Goal: Task Accomplishment & Management: Complete application form

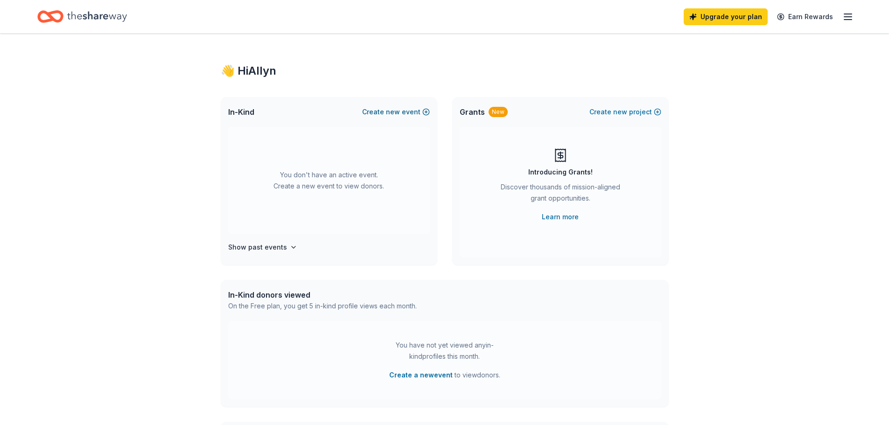
click at [386, 113] on button "Create new event" at bounding box center [396, 111] width 68 height 11
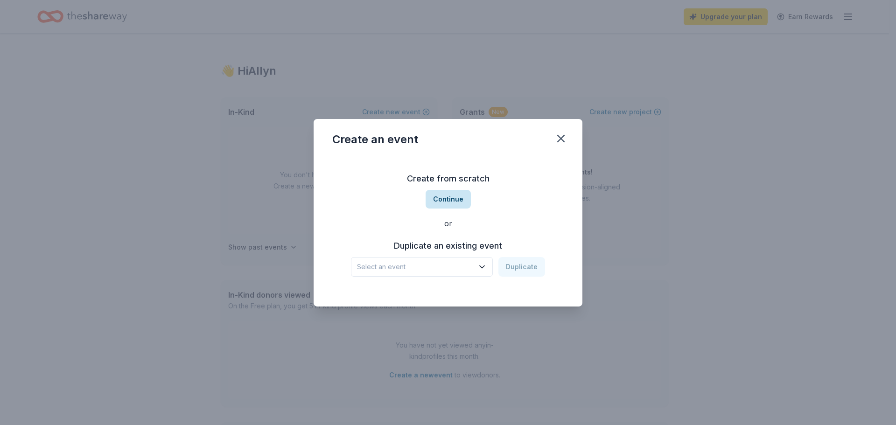
click at [451, 204] on button "Continue" at bounding box center [448, 199] width 45 height 19
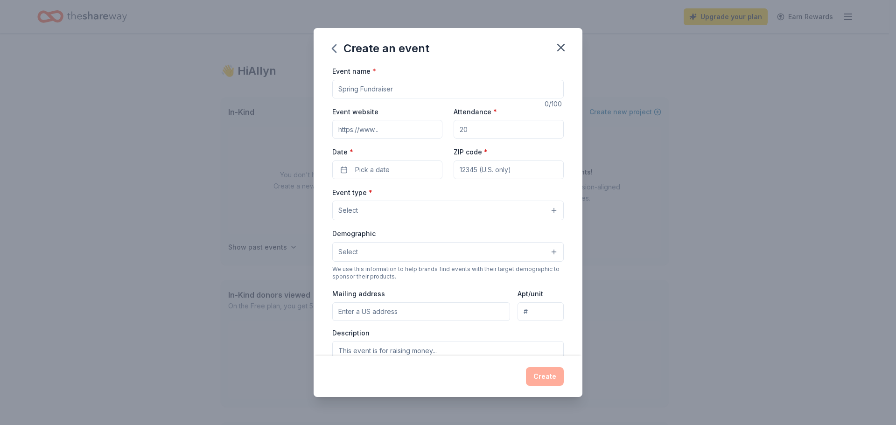
click at [379, 86] on input "Event name *" at bounding box center [448, 89] width 232 height 19
type input "A"
type input "Bustin Barriers Annual Auction"
click at [373, 133] on input "Event website" at bounding box center [387, 129] width 110 height 19
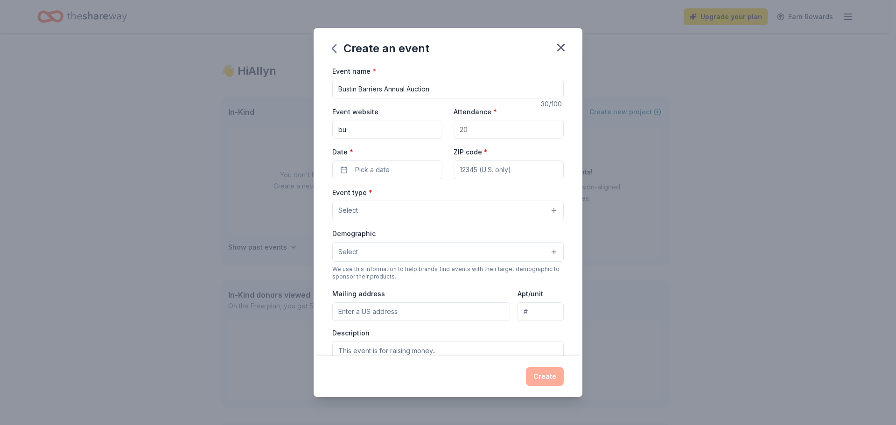
type input "b"
click at [375, 131] on input "Event website" at bounding box center [387, 129] width 110 height 19
paste input "[URL][DOMAIN_NAME]"
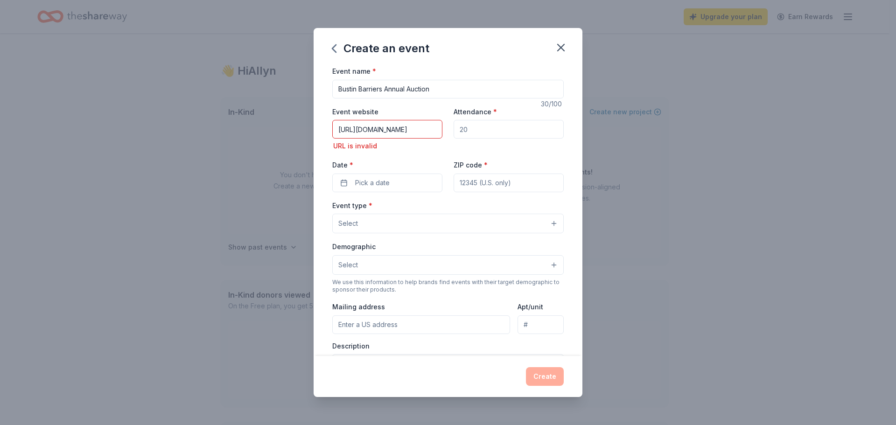
click at [486, 125] on input "Attendance *" at bounding box center [509, 129] width 110 height 19
click at [413, 135] on input "[URL][DOMAIN_NAME]" at bounding box center [387, 129] width 110 height 19
click at [435, 127] on input "[URL][DOMAIN_NAME]" at bounding box center [387, 129] width 110 height 19
type input "s"
click at [356, 129] on input "Event website" at bounding box center [387, 129] width 110 height 19
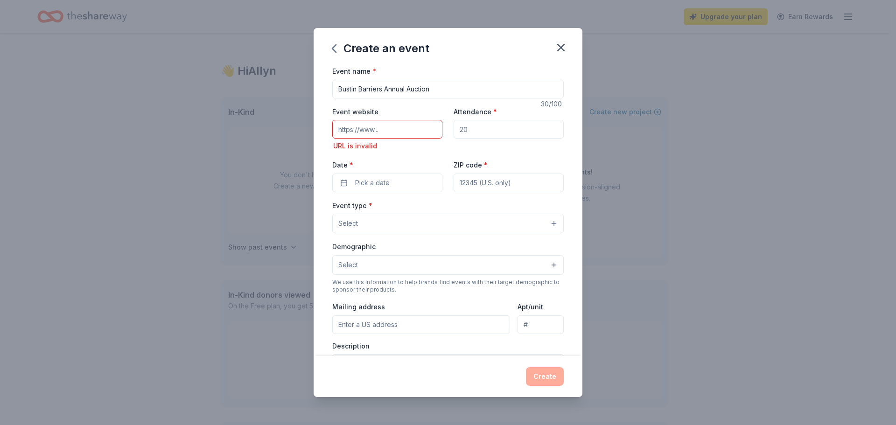
paste input "[URL][DOMAIN_NAME][DOMAIN_NAME]"
type input "[URL][DOMAIN_NAME][DOMAIN_NAME]"
click at [487, 126] on input "Attendance *" at bounding box center [509, 129] width 110 height 19
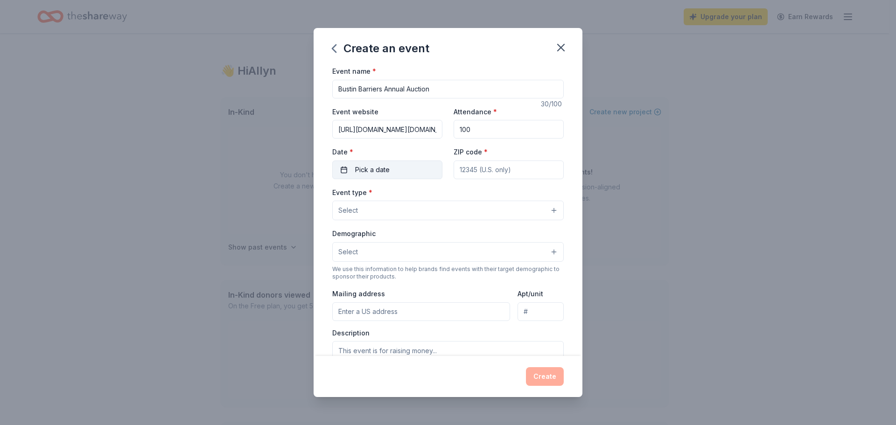
type input "100"
click at [393, 169] on button "Pick a date" at bounding box center [387, 170] width 110 height 19
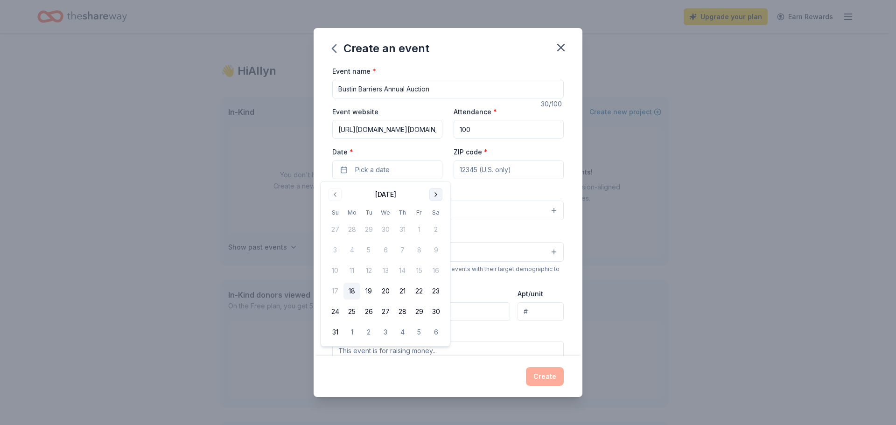
click at [440, 194] on button "Go to next month" at bounding box center [435, 194] width 13 height 13
click at [404, 293] on button "23" at bounding box center [402, 291] width 17 height 17
click at [499, 171] on input "ZIP code *" at bounding box center [509, 170] width 110 height 19
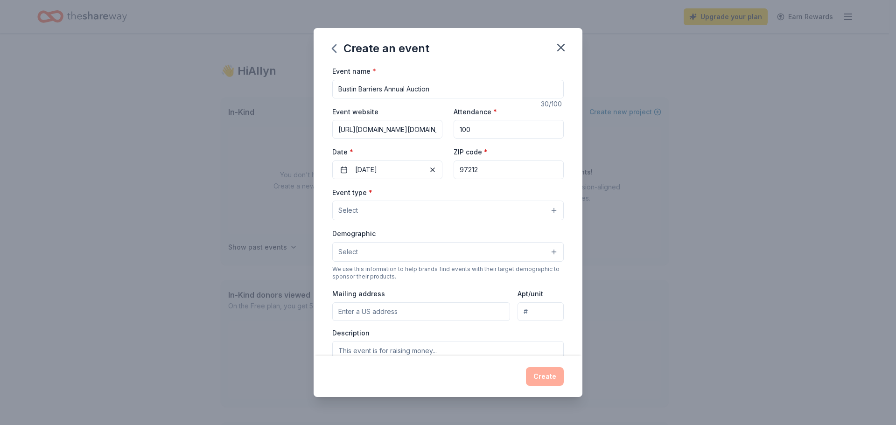
type input "97212"
click at [437, 130] on input "[URL][DOMAIN_NAME][DOMAIN_NAME]" at bounding box center [387, 129] width 110 height 19
drag, startPoint x: 437, startPoint y: 130, endPoint x: 328, endPoint y: 142, distance: 109.9
click at [329, 140] on div "Event name * Bustin Barriers Annual Auction 30 /100 Event website [URL][DOMAIN_…" at bounding box center [448, 210] width 269 height 291
type input "m"
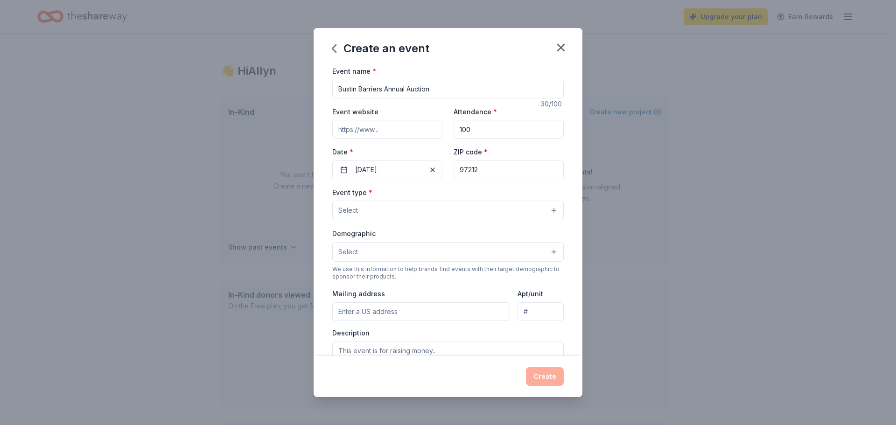
click at [379, 126] on input "Event website" at bounding box center [387, 129] width 110 height 19
paste input "[URL][DOMAIN_NAME]"
type input "[URL][DOMAIN_NAME]"
click at [396, 211] on button "Select" at bounding box center [448, 211] width 232 height 20
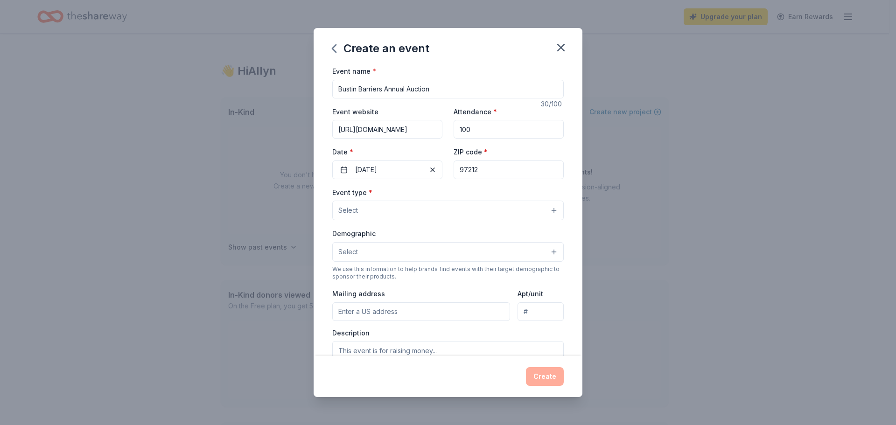
scroll to position [0, 0]
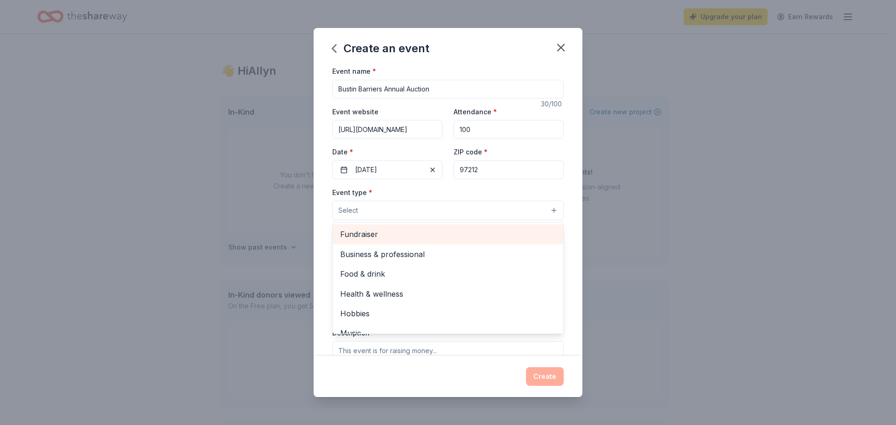
click at [403, 229] on span "Fundraiser" at bounding box center [448, 234] width 216 height 12
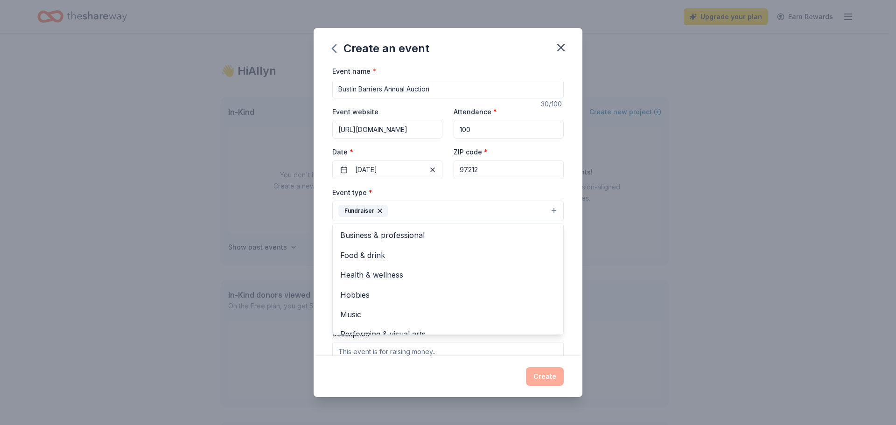
click at [471, 213] on button "Fundraiser" at bounding box center [448, 211] width 232 height 21
click at [466, 253] on button "Select" at bounding box center [448, 253] width 232 height 20
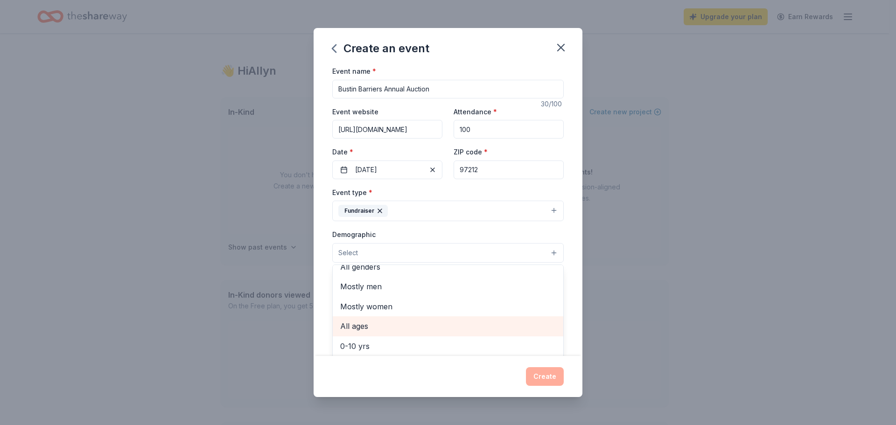
click at [449, 320] on div "All ages" at bounding box center [448, 327] width 231 height 20
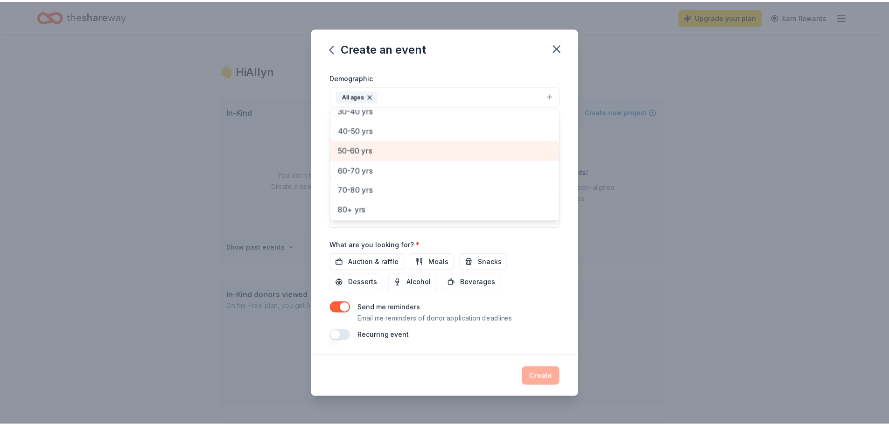
scroll to position [130, 0]
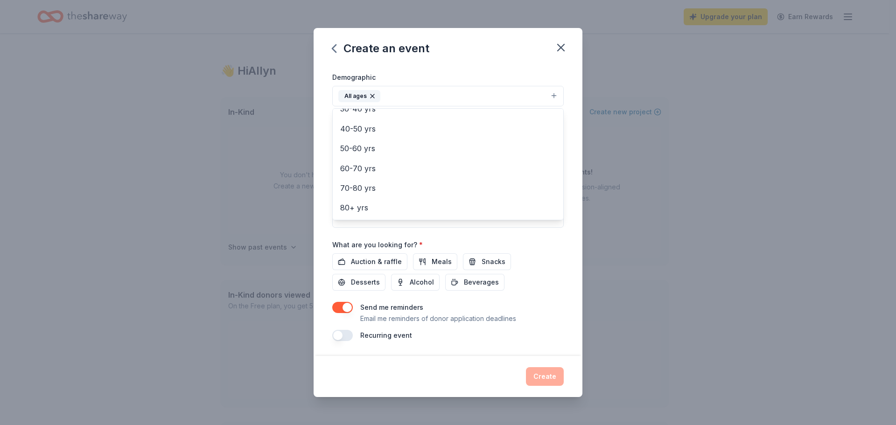
click at [367, 261] on div "Event name * Bustin Barriers Annual Auction 30 /100 Event website [URL][DOMAIN_…" at bounding box center [448, 124] width 232 height 433
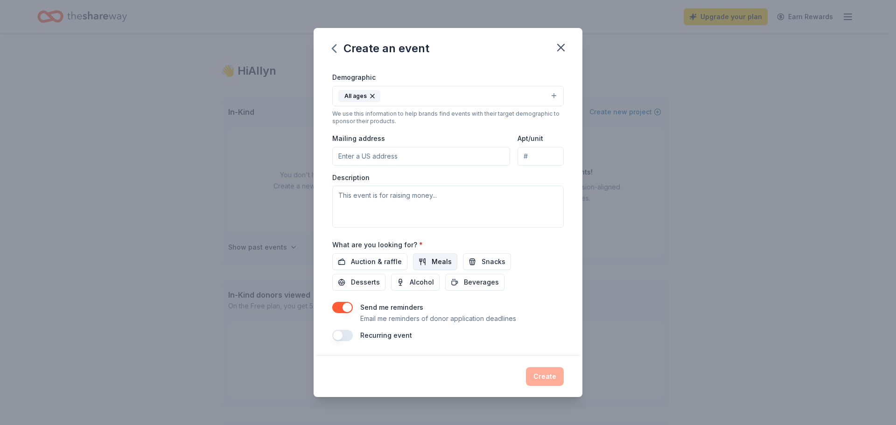
click at [425, 260] on button "Meals" at bounding box center [435, 261] width 44 height 17
click at [380, 262] on span "Auction & raffle" at bounding box center [376, 261] width 51 height 11
click at [550, 377] on button "Create" at bounding box center [545, 376] width 38 height 19
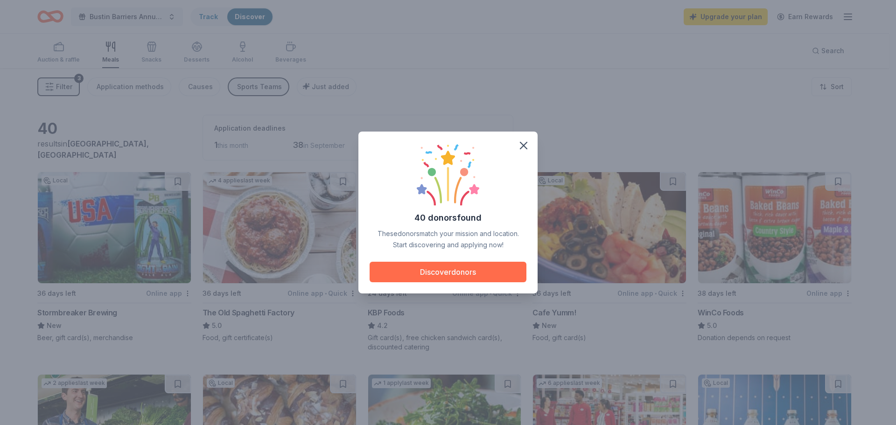
click at [485, 269] on button "Discover donors" at bounding box center [448, 272] width 157 height 21
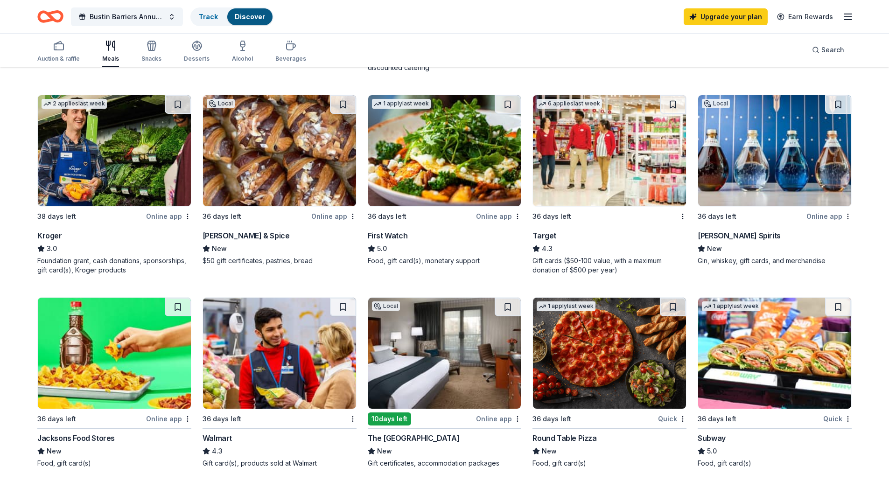
scroll to position [280, 0]
